Goal: Transaction & Acquisition: Purchase product/service

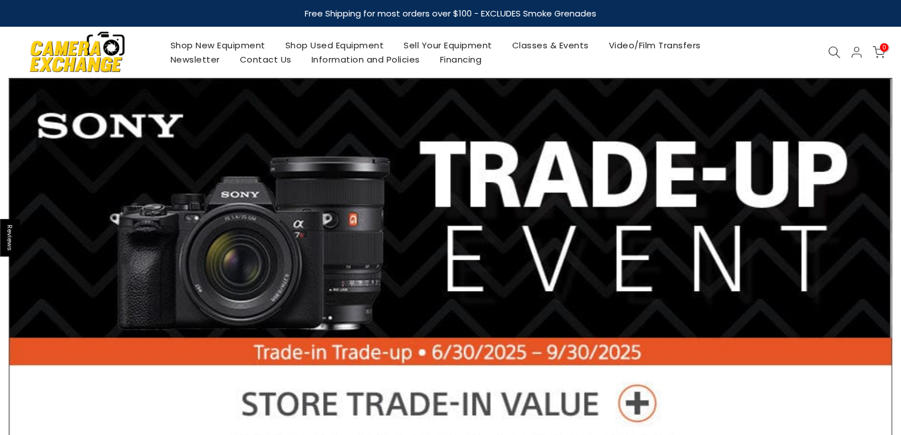
click at [308, 45] on link "Shop Used Equipment" at bounding box center [334, 45] width 119 height 14
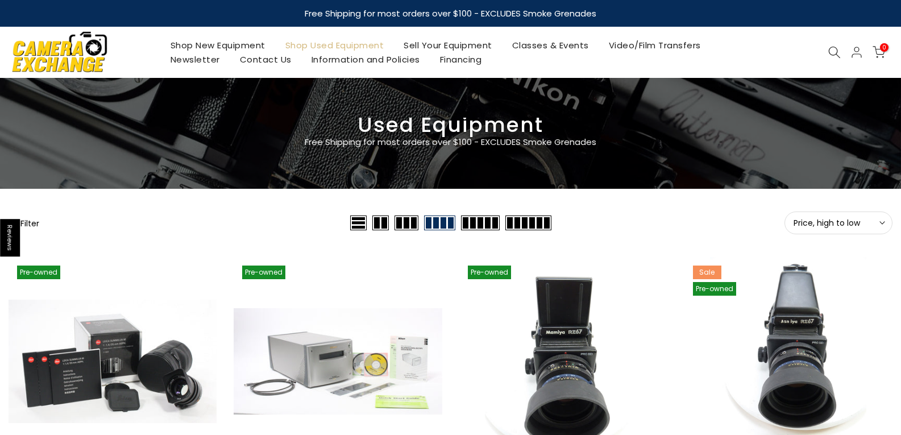
click at [883, 219] on button "Price, high to low Sort" at bounding box center [838, 222] width 108 height 23
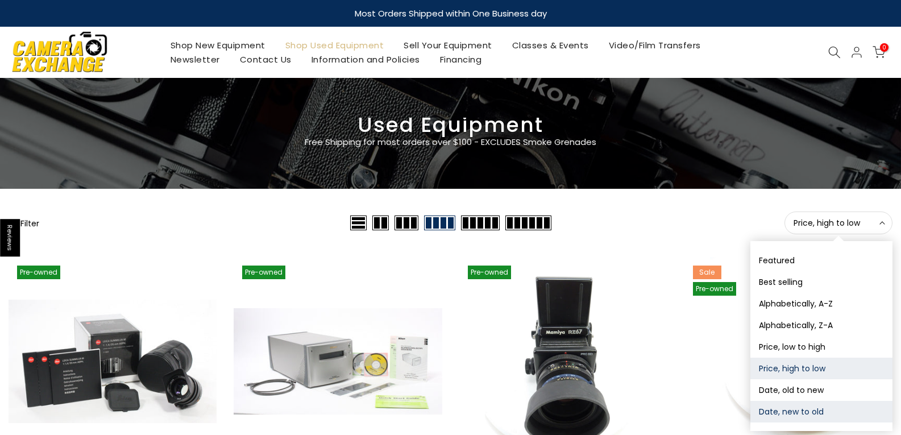
click at [810, 414] on button "Date, new to old" at bounding box center [821, 412] width 142 height 22
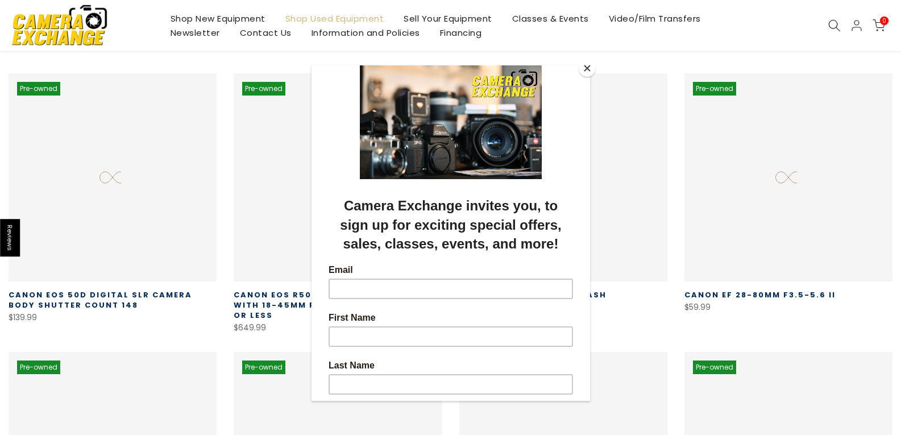
scroll to position [200, 0]
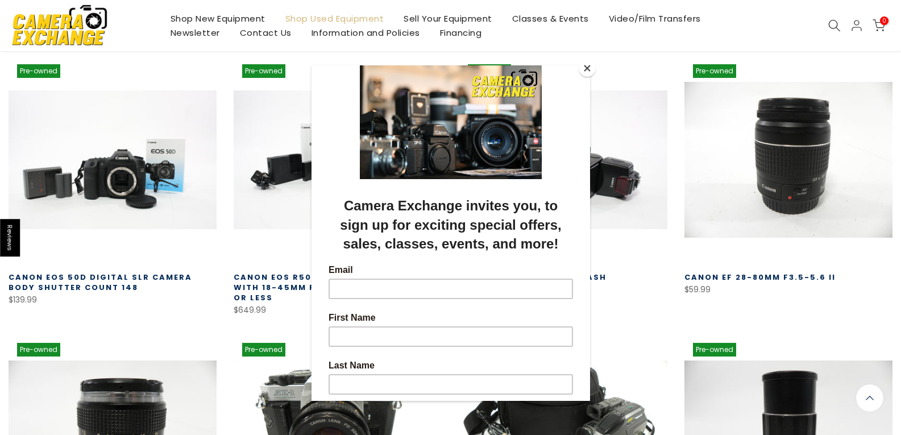
click at [584, 70] on button "Close" at bounding box center [586, 68] width 17 height 17
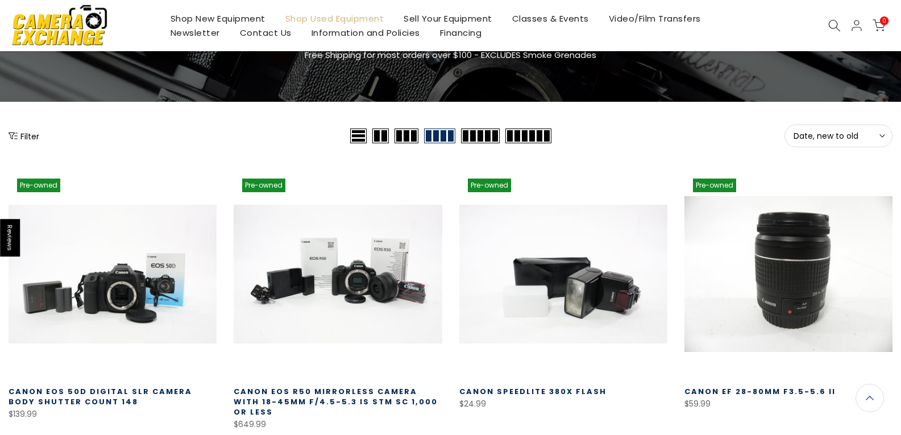
scroll to position [88, 0]
